Goal: Transaction & Acquisition: Obtain resource

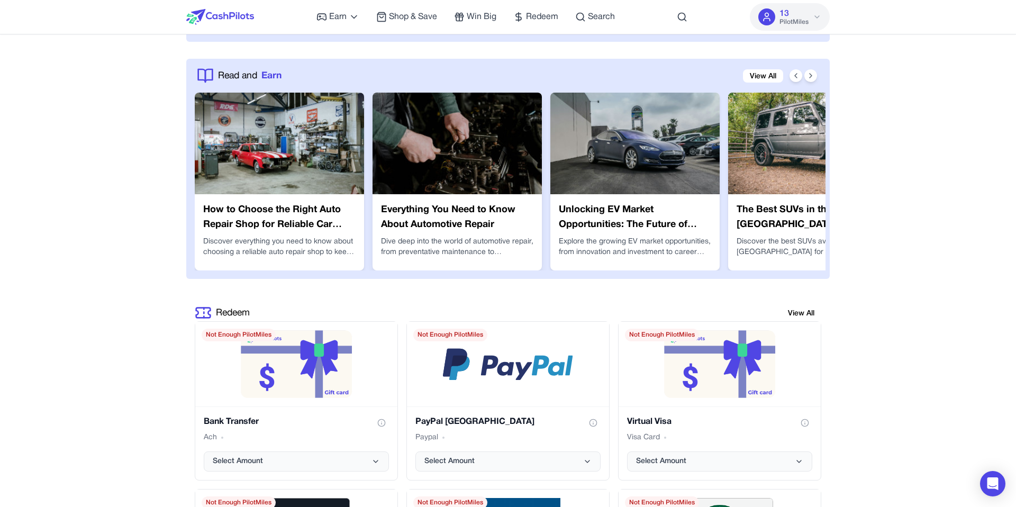
scroll to position [1724, 0]
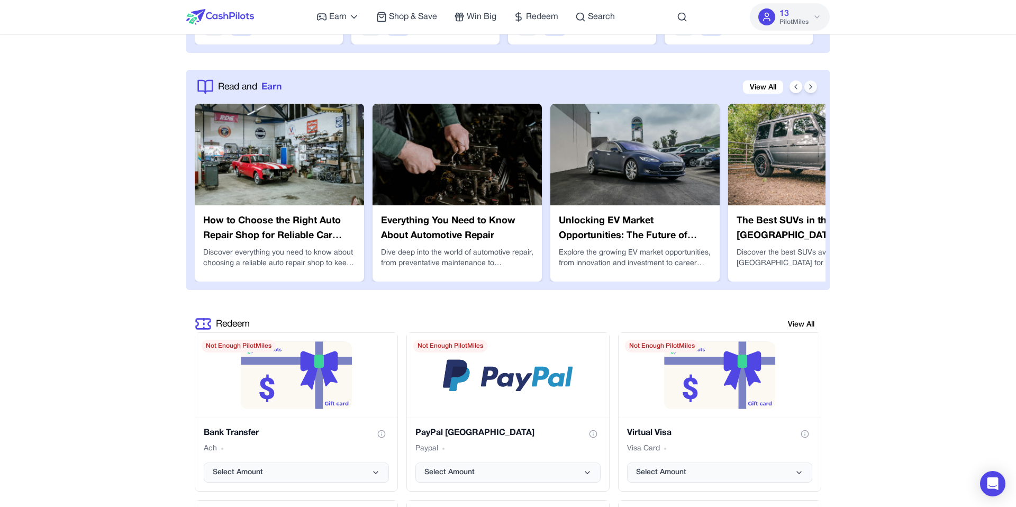
click at [807, 86] on icon at bounding box center [810, 87] width 8 height 8
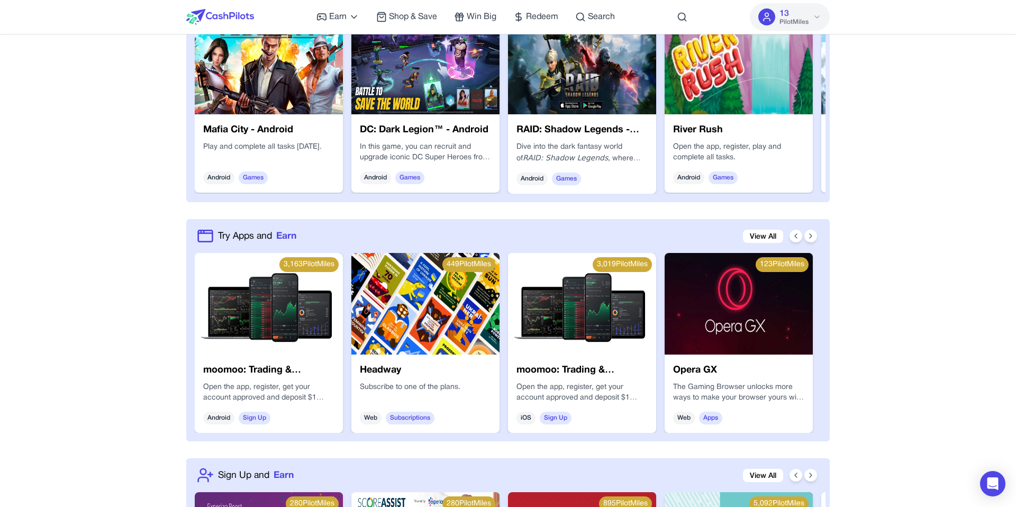
scroll to position [0, 0]
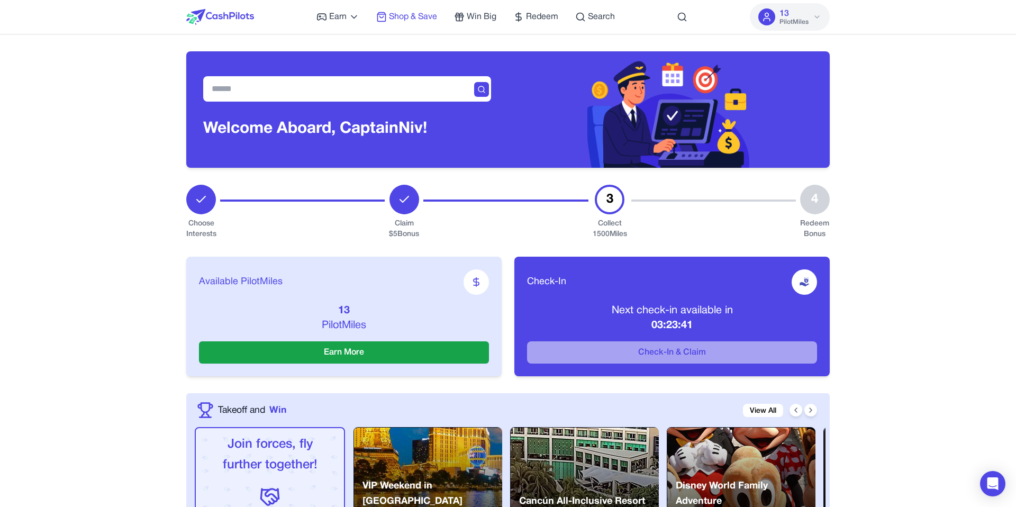
click at [409, 22] on span "Shop & Save" at bounding box center [413, 17] width 48 height 13
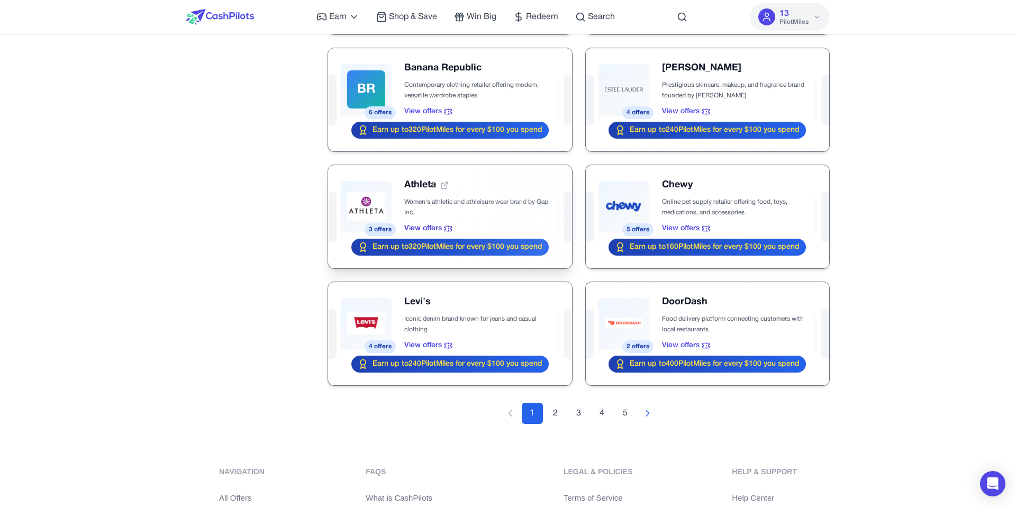
scroll to position [1020, 0]
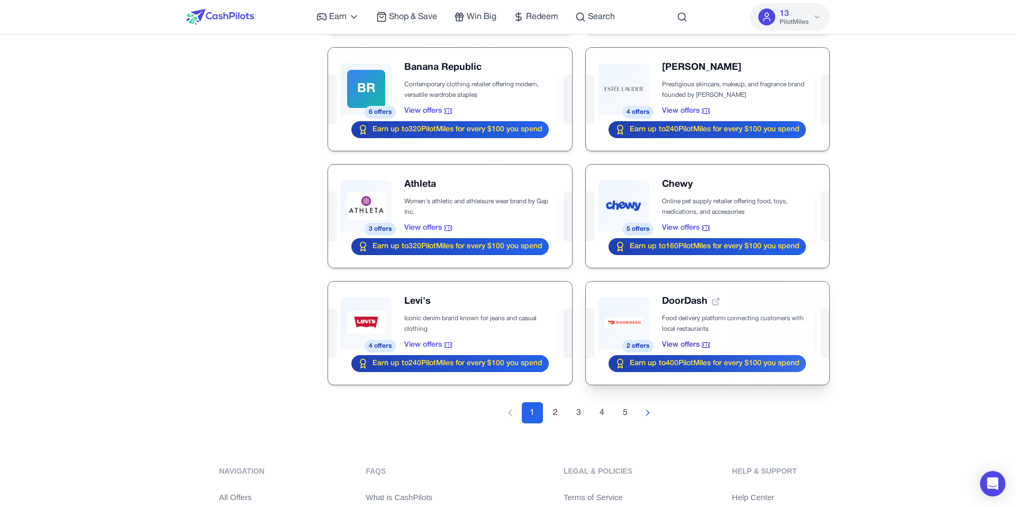
click at [682, 312] on div at bounding box center [707, 332] width 243 height 103
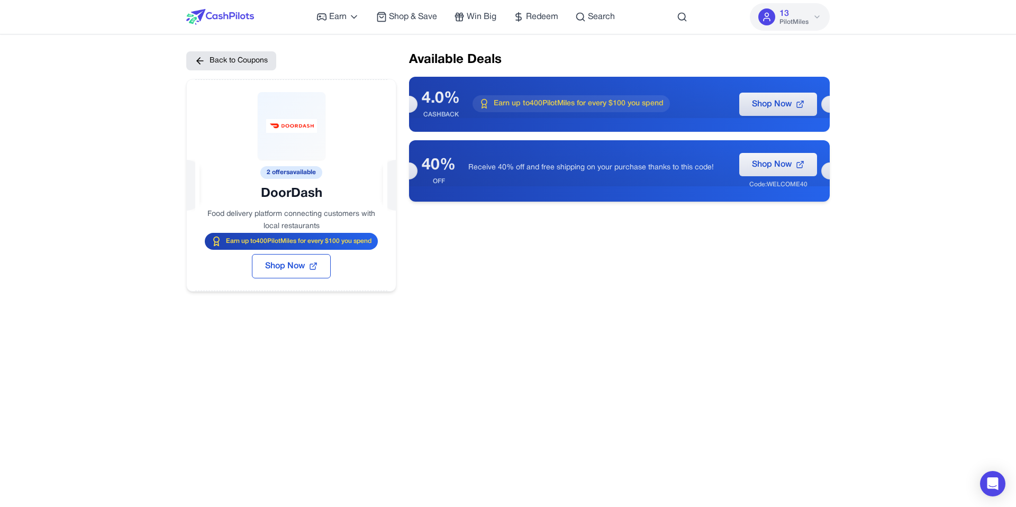
click at [507, 166] on p "Receive 40% off and free shipping on your purchase thanks to this code!" at bounding box center [597, 167] width 258 height 11
click at [581, 226] on div "Available Deals 4.0% CASHBACK Earn up to 400 PilotMiles for every $100 you spen…" at bounding box center [619, 171] width 421 height 240
click at [222, 55] on button "Back to Coupons" at bounding box center [231, 60] width 90 height 19
